Goal: Find specific page/section: Find specific page/section

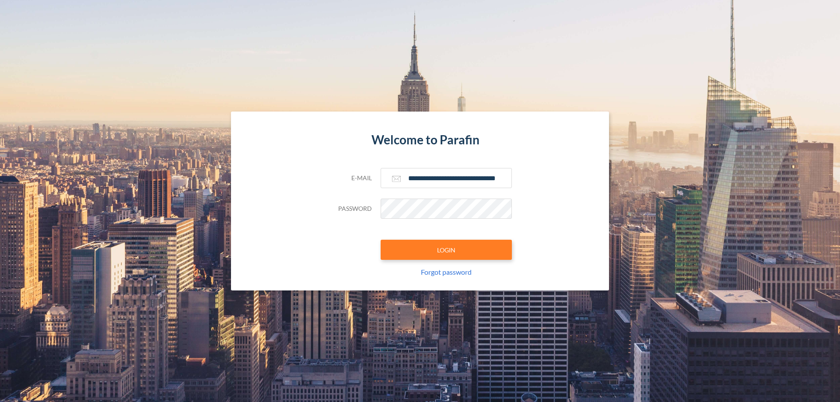
type input "**********"
click at [446, 250] on button "LOGIN" at bounding box center [446, 250] width 131 height 20
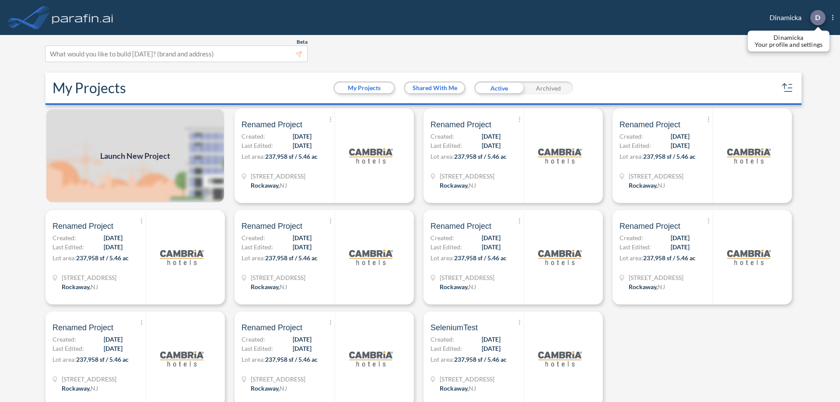
click at [817, 17] on p "D" at bounding box center [817, 18] width 5 height 8
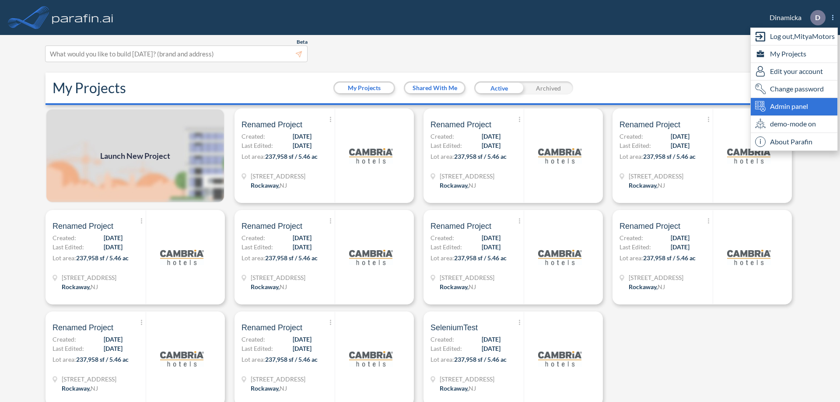
click at [794, 106] on span "Admin panel" at bounding box center [789, 106] width 38 height 10
